Goal: Obtain resource: Download file/media

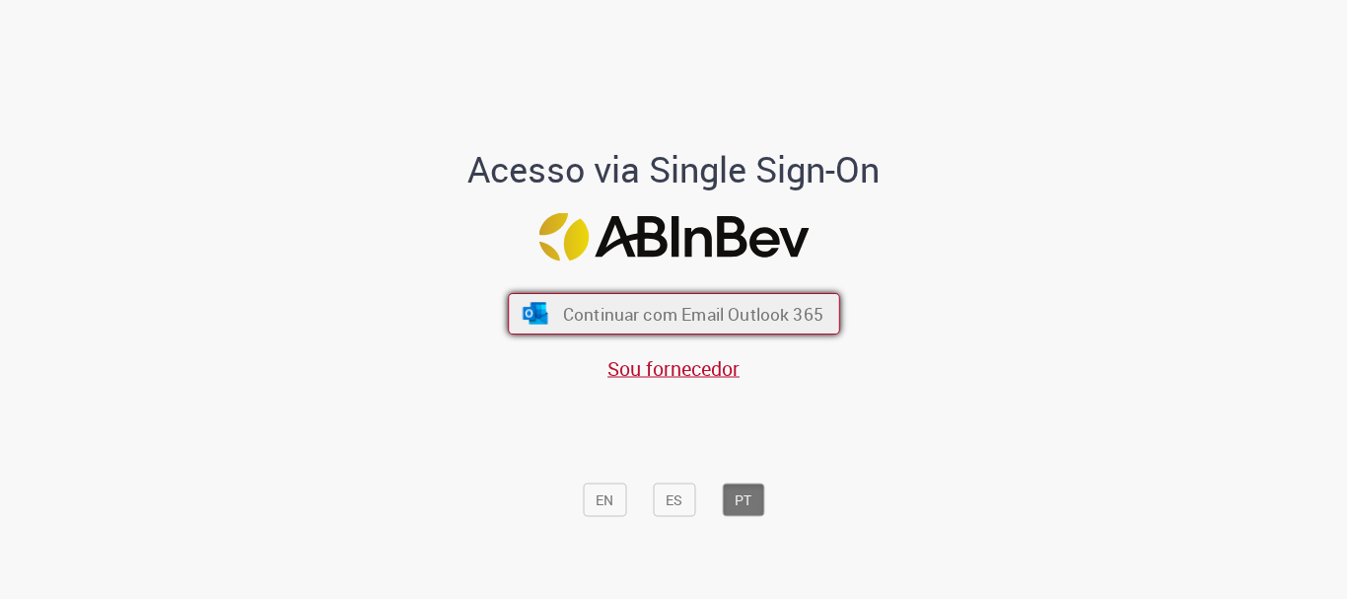
click at [692, 305] on span "Continuar com Email Outlook 365" at bounding box center [692, 314] width 260 height 23
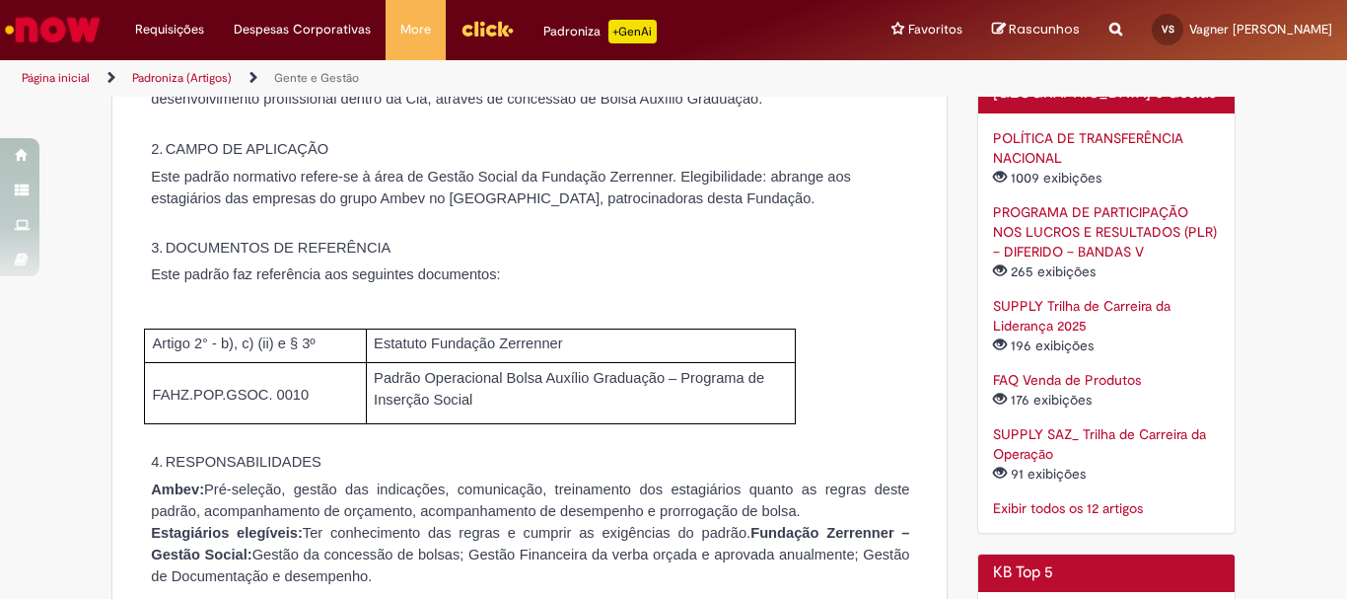
scroll to position [296, 0]
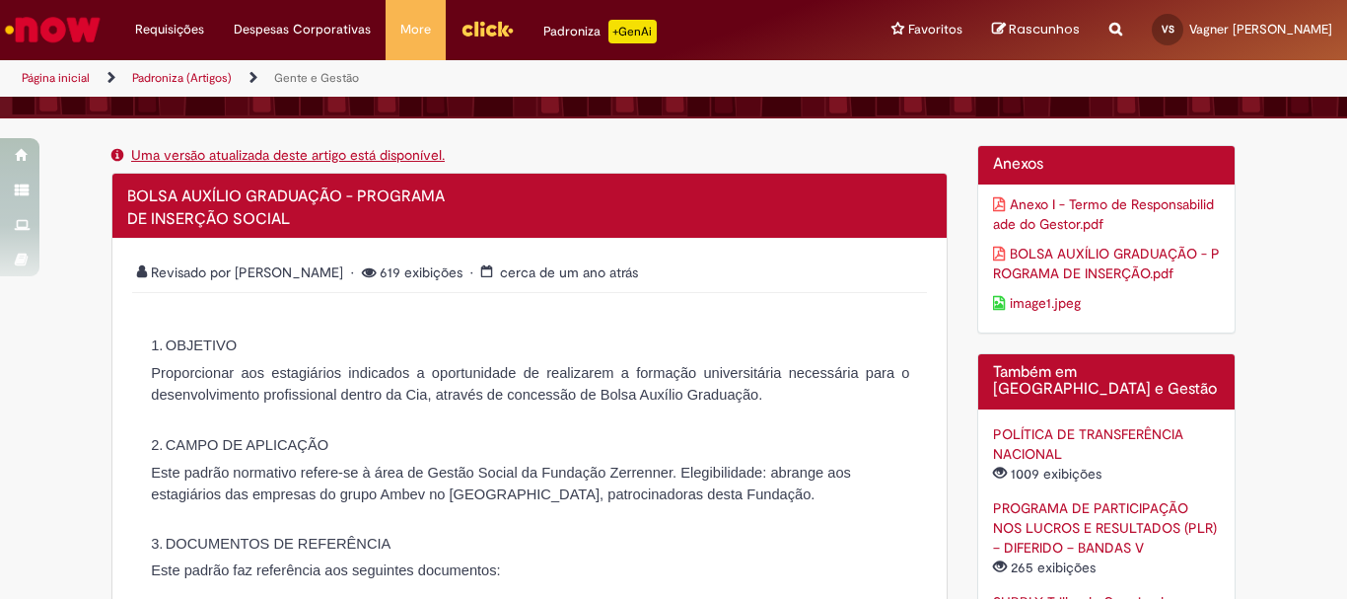
click at [1032, 216] on link "Anexo I - Termo de Responsabilidade do Gestor.pdf" at bounding box center [1107, 213] width 228 height 39
click at [1014, 260] on link "BOLSA AUXÍLIO GRADUAÇÃO - PROGRAMA DE INSERÇÃO.pdf" at bounding box center [1107, 263] width 228 height 39
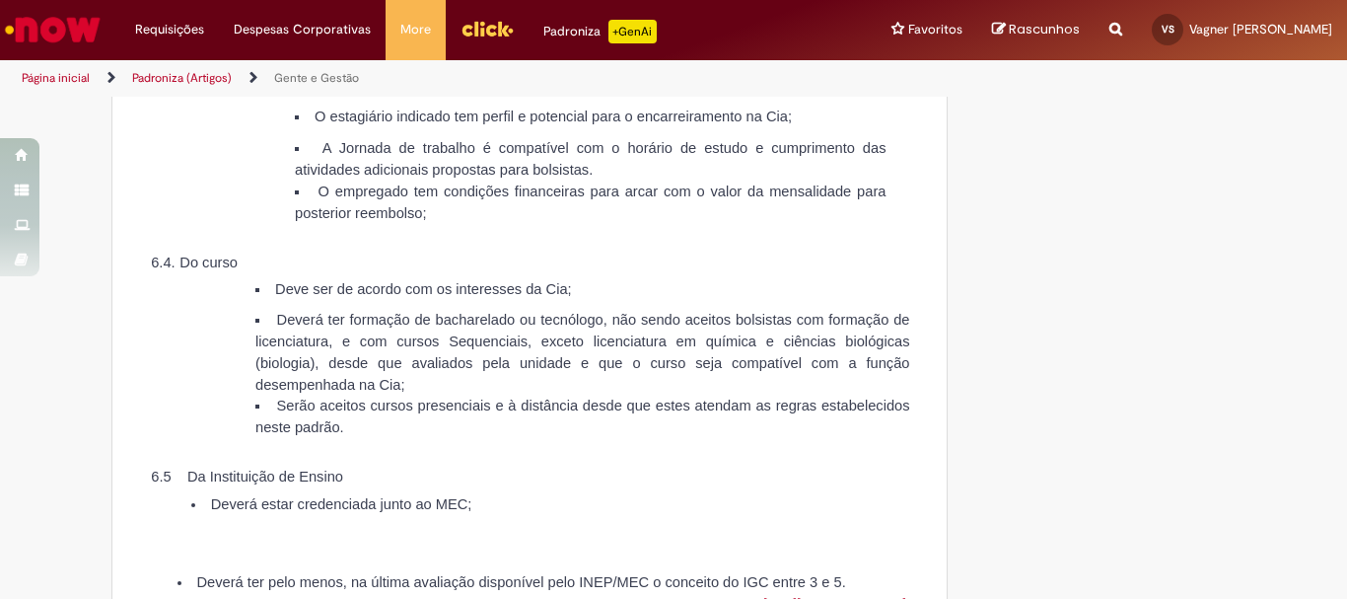
scroll to position [2762, 0]
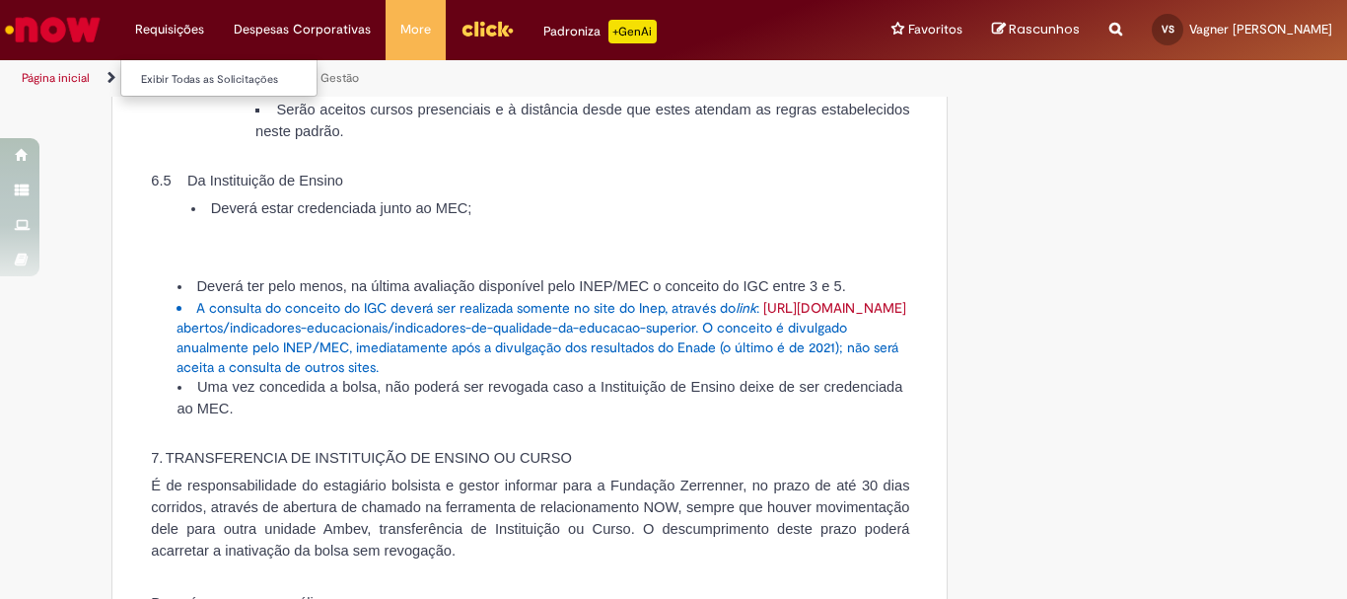
click at [160, 28] on li "Requisições Exibir Todas as Solicitações" at bounding box center [169, 29] width 99 height 59
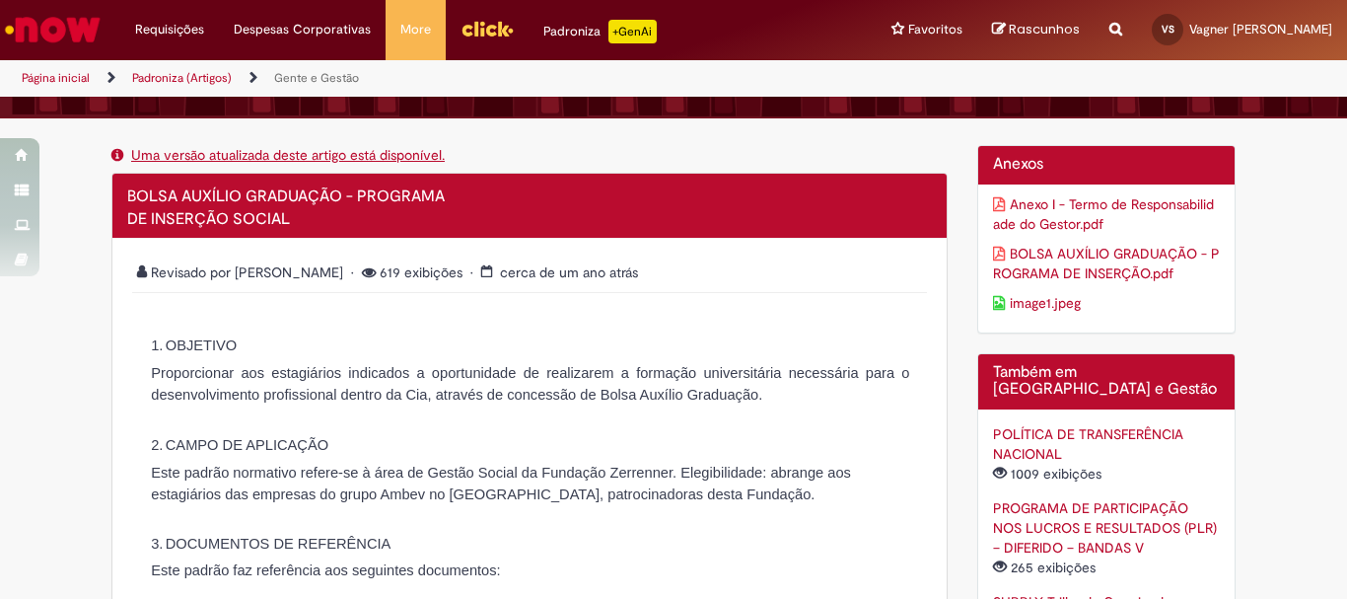
scroll to position [197, 0]
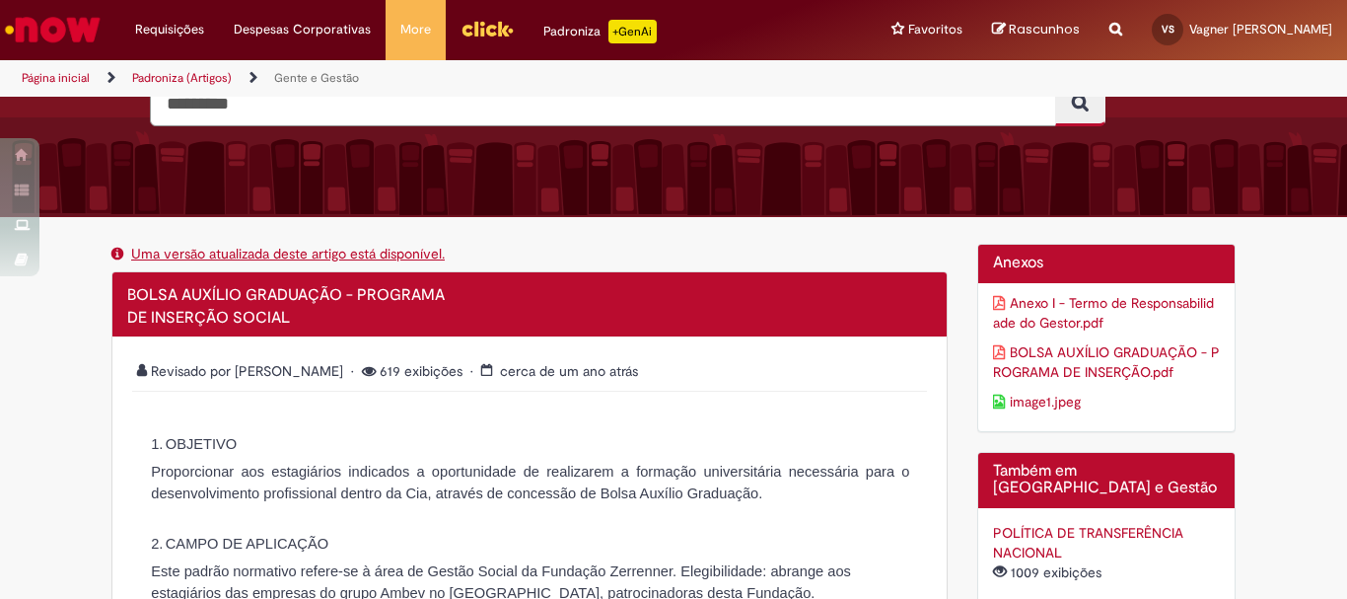
click at [1041, 400] on link "image1.jpeg" at bounding box center [1107, 402] width 228 height 20
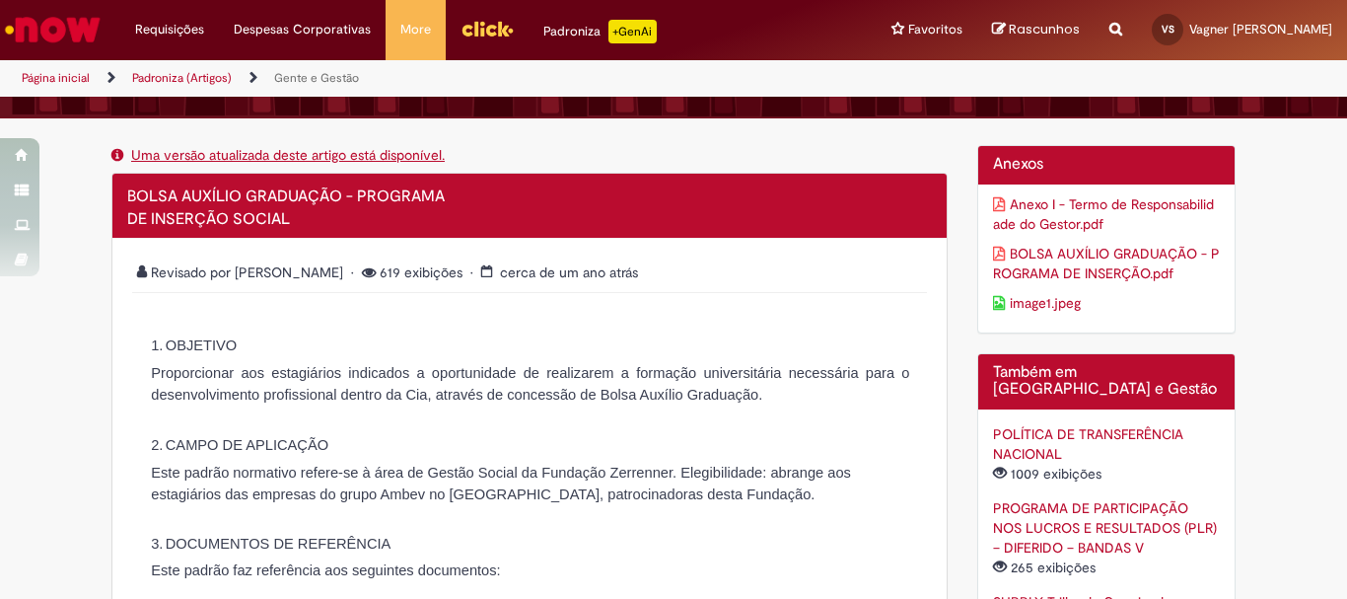
scroll to position [735, 0]
